Goal: Task Accomplishment & Management: Use online tool/utility

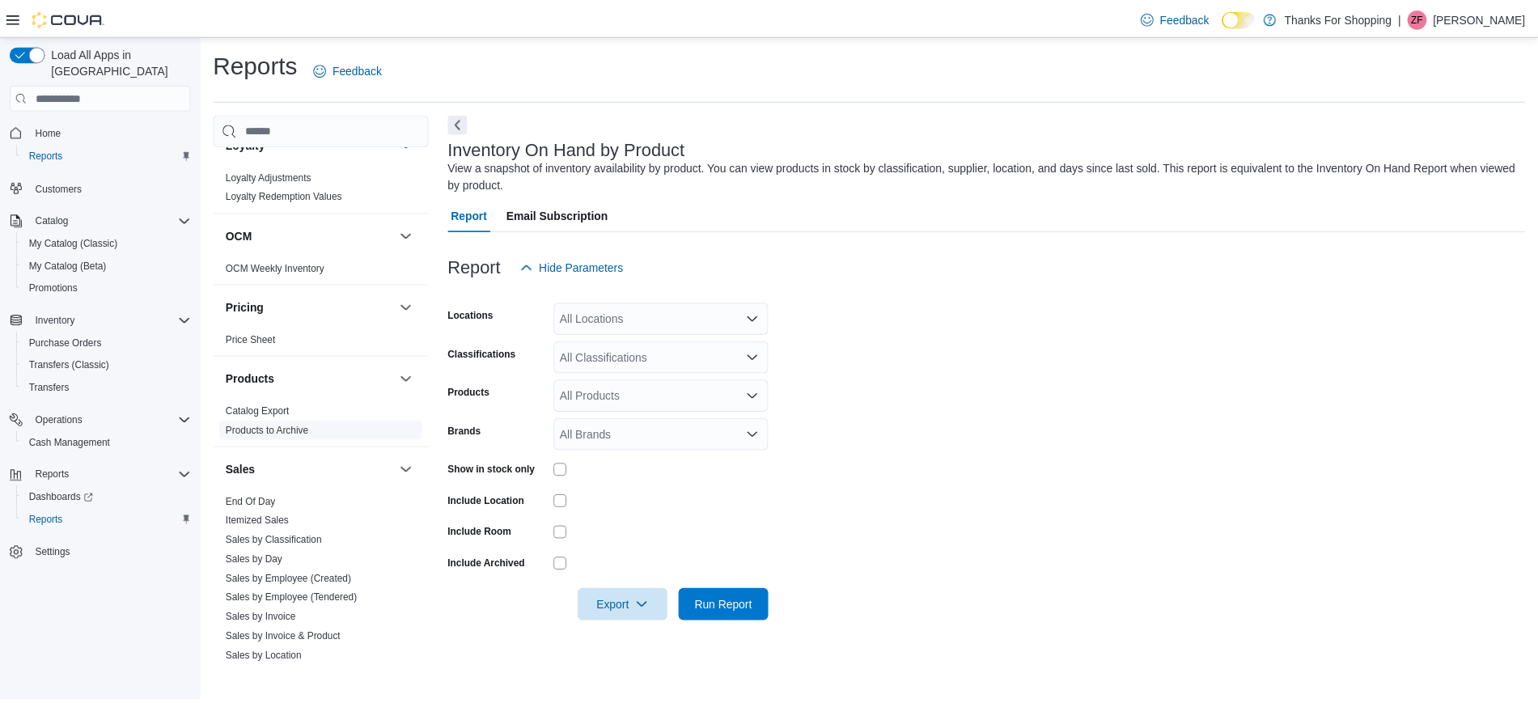
scroll to position [567, 0]
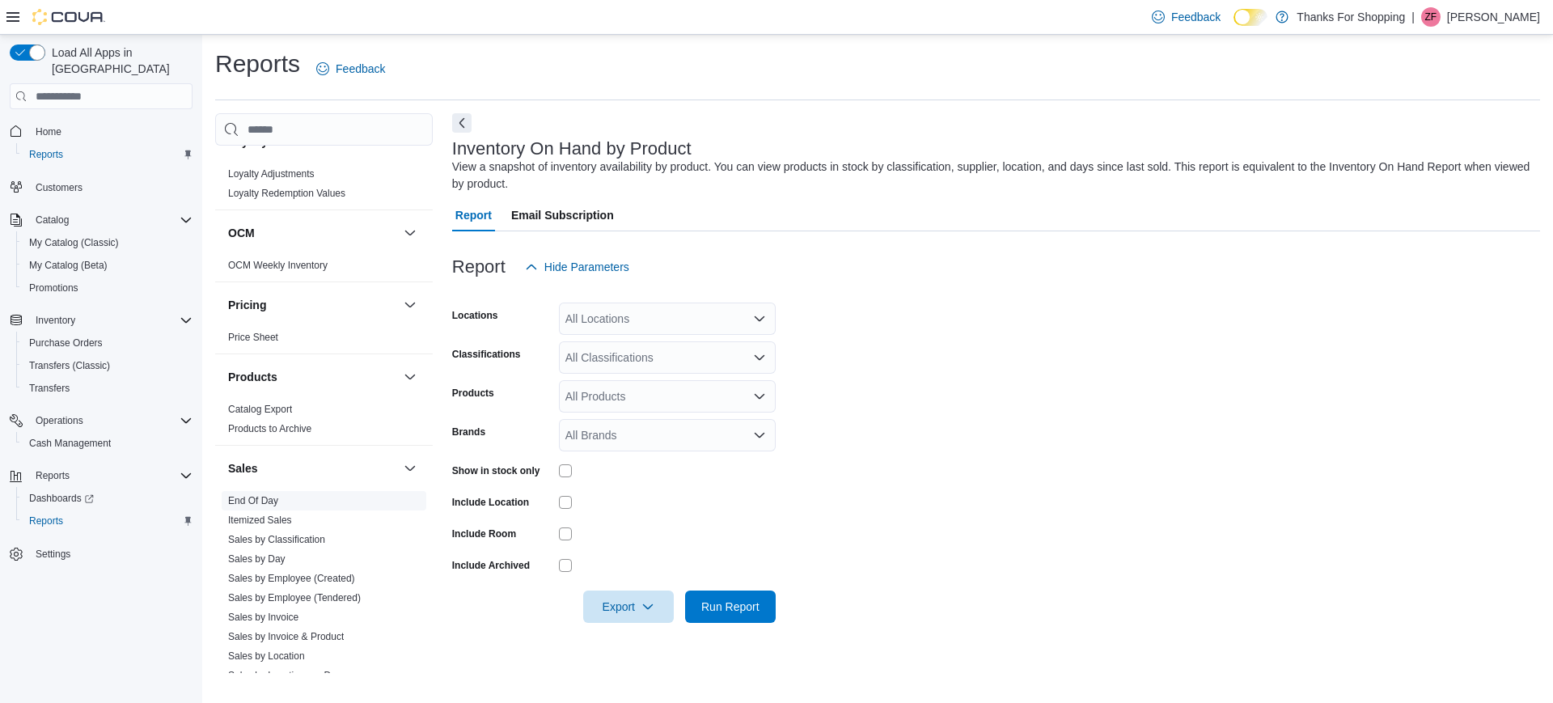
click at [264, 501] on link "End Of Day" at bounding box center [253, 500] width 50 height 11
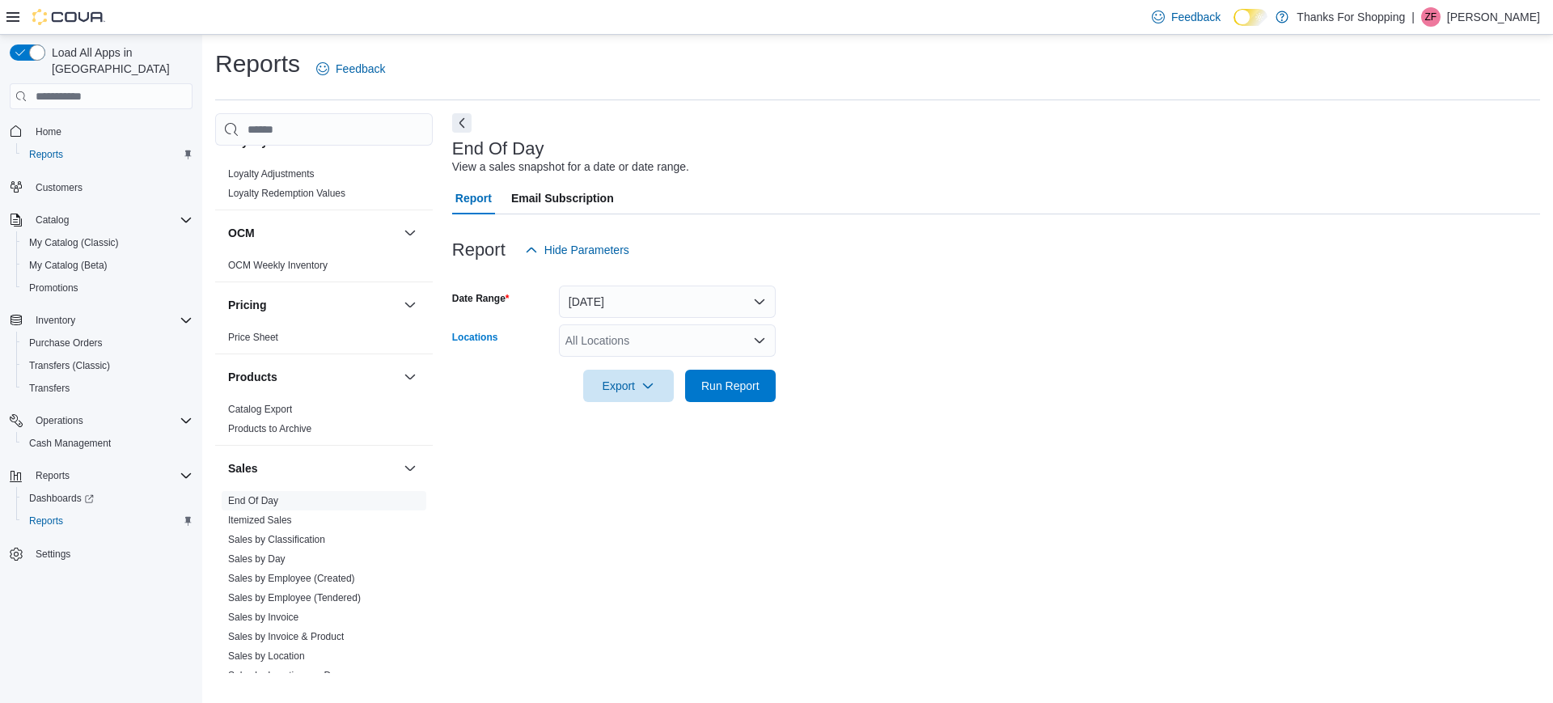
click at [679, 332] on div "All Locations" at bounding box center [667, 340] width 217 height 32
type input "*****"
click at [625, 370] on span "[GEOGRAPHIC_DATA]" at bounding box center [661, 368] width 118 height 16
click at [880, 331] on form "Date Range [DATE] Locations [GEOGRAPHIC_DATA] Export Run Report" at bounding box center [996, 334] width 1088 height 136
click at [719, 400] on span "Run Report" at bounding box center [730, 385] width 71 height 32
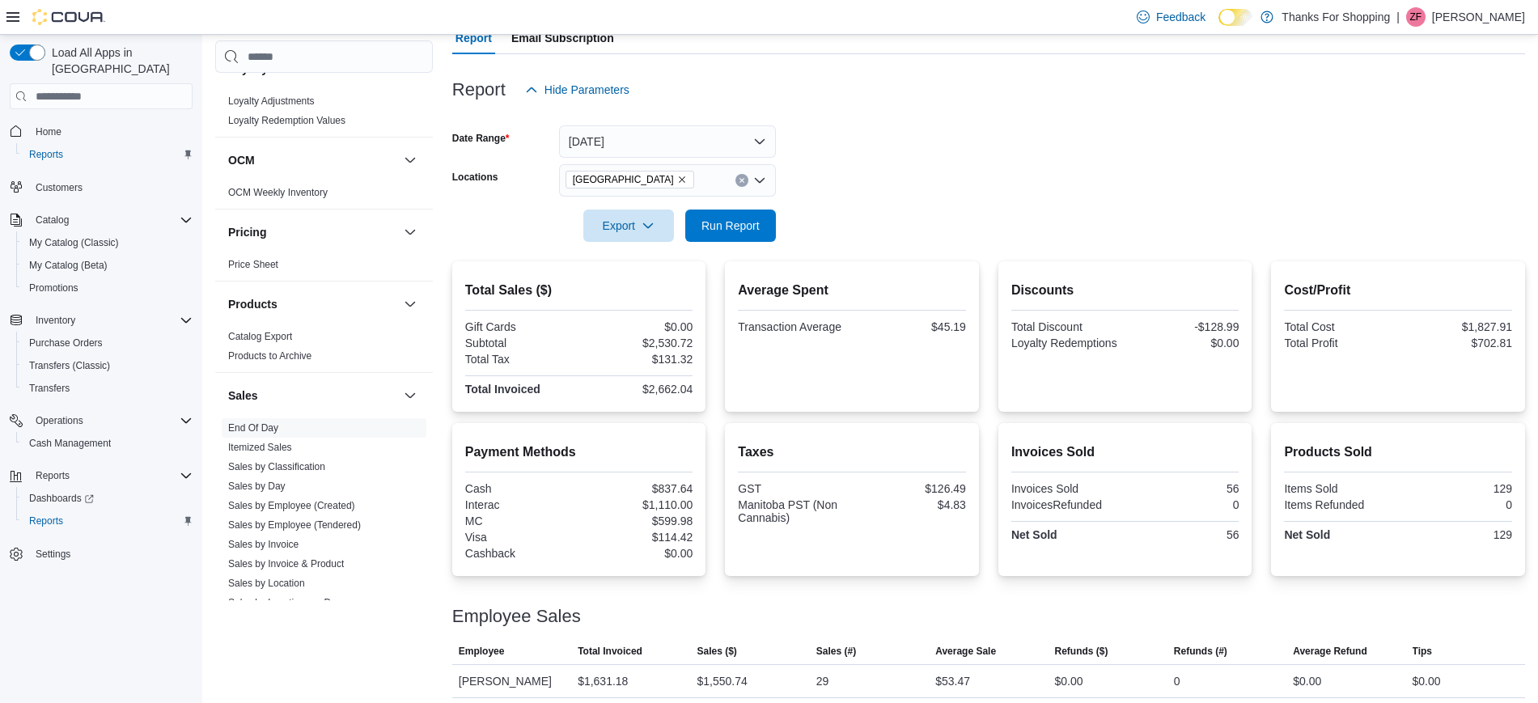
scroll to position [235, 0]
